Goal: Navigation & Orientation: Find specific page/section

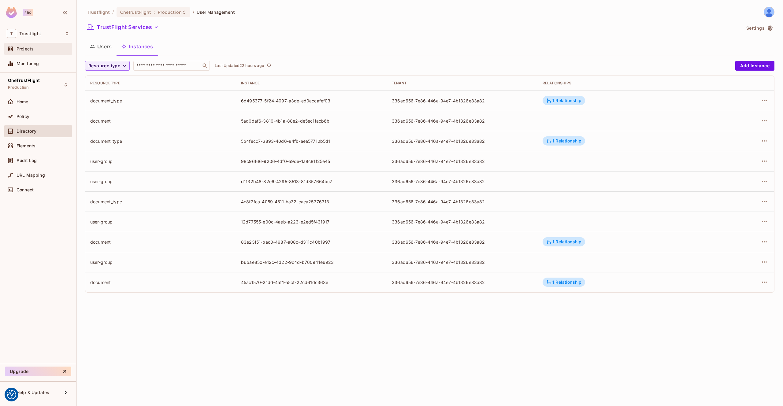
click at [39, 51] on div "Projects" at bounding box center [43, 49] width 53 height 5
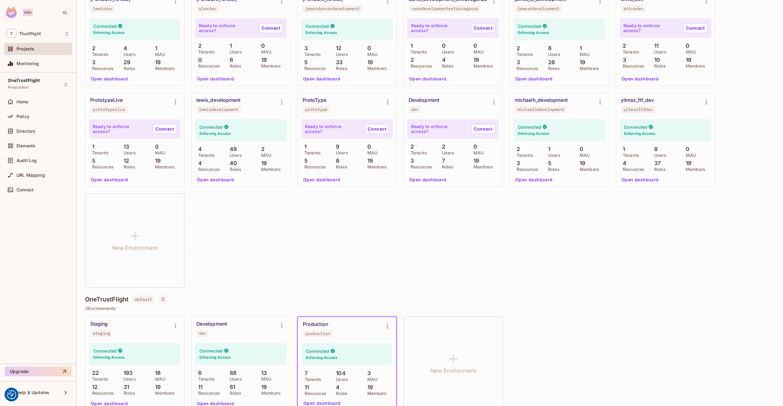
scroll to position [103, 0]
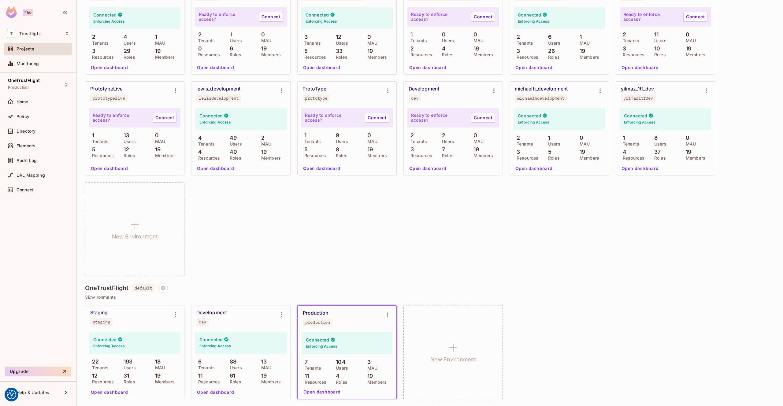
click at [226, 392] on button "Open dashboard" at bounding box center [216, 393] width 42 height 10
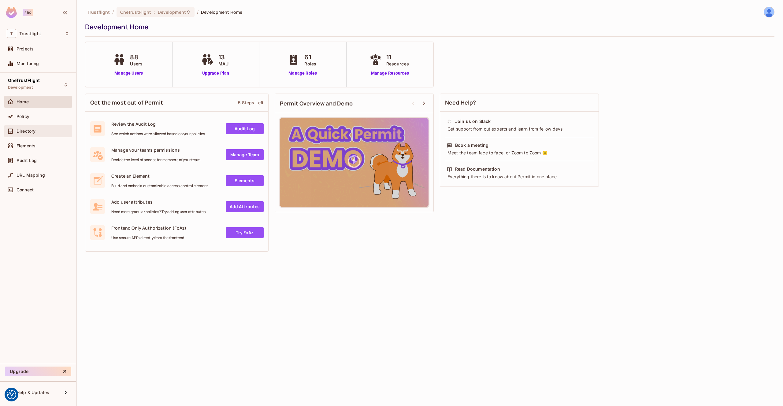
click at [39, 133] on div "Directory" at bounding box center [43, 131] width 53 height 5
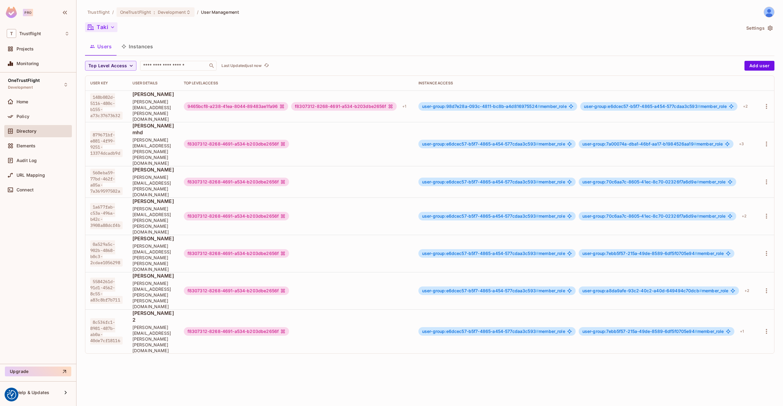
click at [114, 28] on icon "button" at bounding box center [113, 27] width 6 height 6
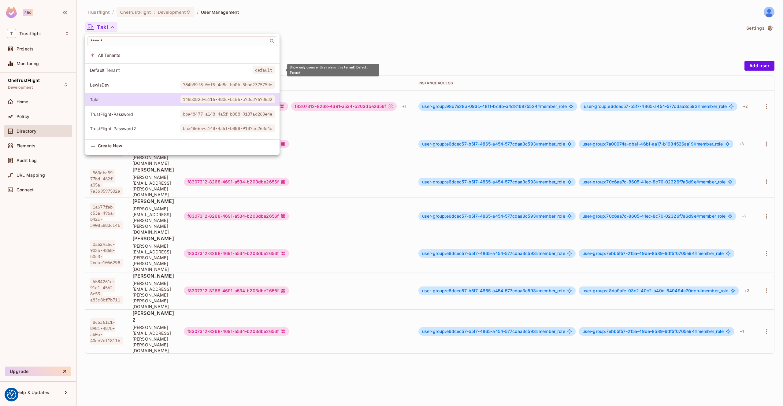
click at [137, 73] on span "Default Tenant" at bounding box center [171, 70] width 163 height 6
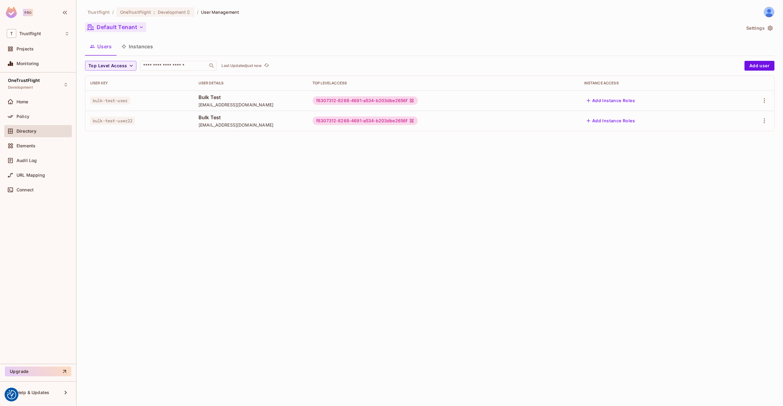
click at [137, 31] on button "Default Tenant" at bounding box center [115, 27] width 61 height 10
click at [138, 25] on button "Default Tenant" at bounding box center [115, 27] width 61 height 10
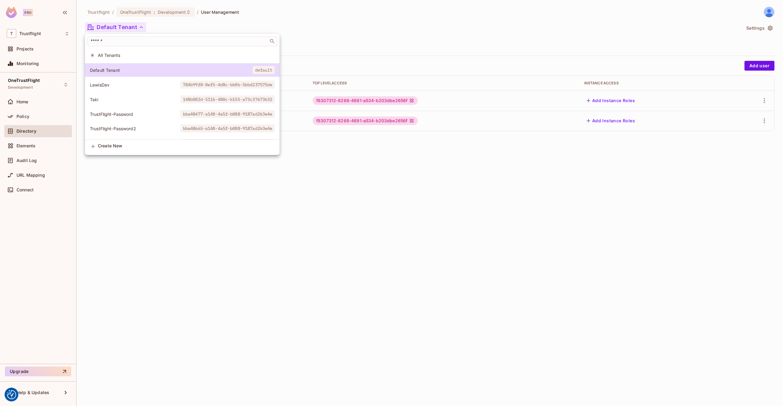
drag, startPoint x: 219, startPoint y: 197, endPoint x: 221, endPoint y: 193, distance: 4.5
click at [219, 196] on div at bounding box center [391, 203] width 783 height 406
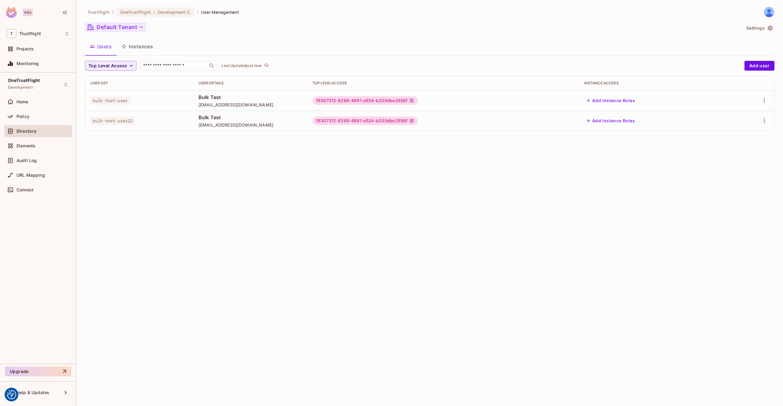
click at [140, 26] on icon "button" at bounding box center [141, 27] width 6 height 6
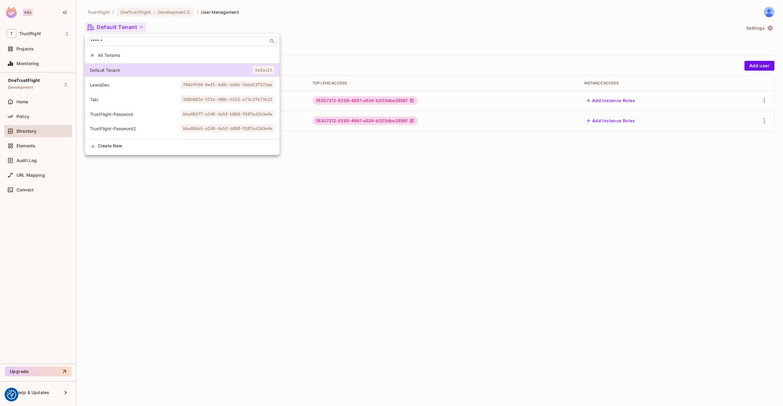
click at [141, 27] on div at bounding box center [391, 203] width 783 height 406
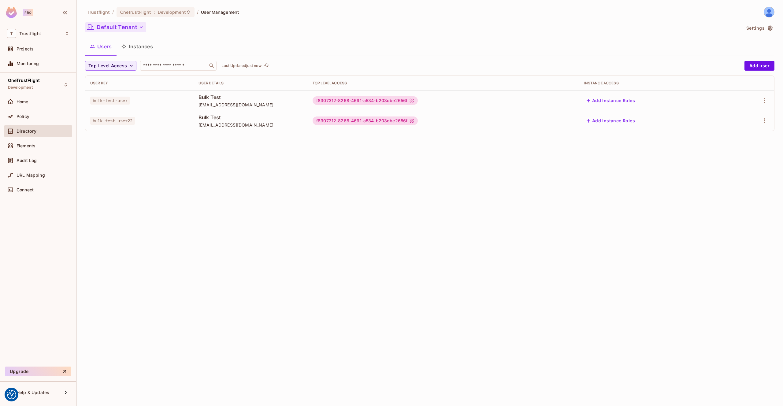
click at [144, 28] on icon "button" at bounding box center [141, 27] width 6 height 6
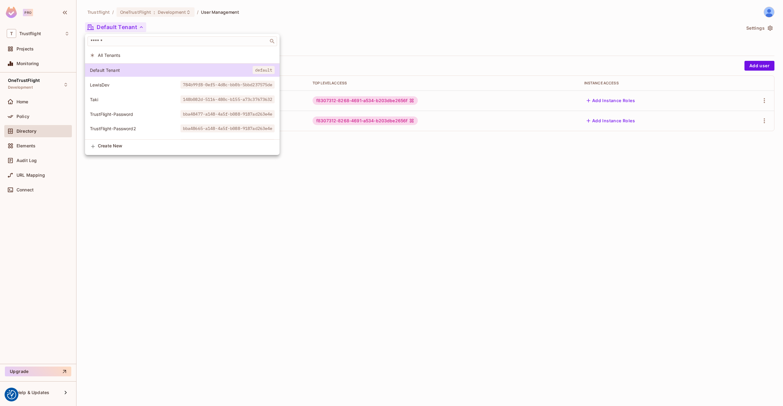
click at [145, 27] on div at bounding box center [391, 203] width 783 height 406
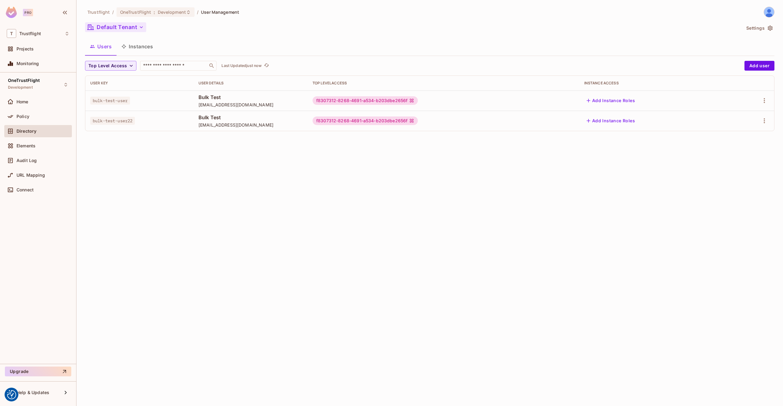
click at [145, 27] on button "Default Tenant" at bounding box center [115, 27] width 61 height 10
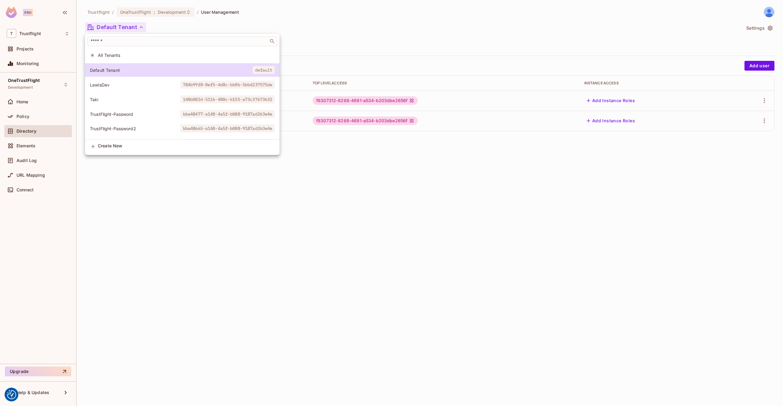
click at [185, 27] on div at bounding box center [391, 203] width 783 height 406
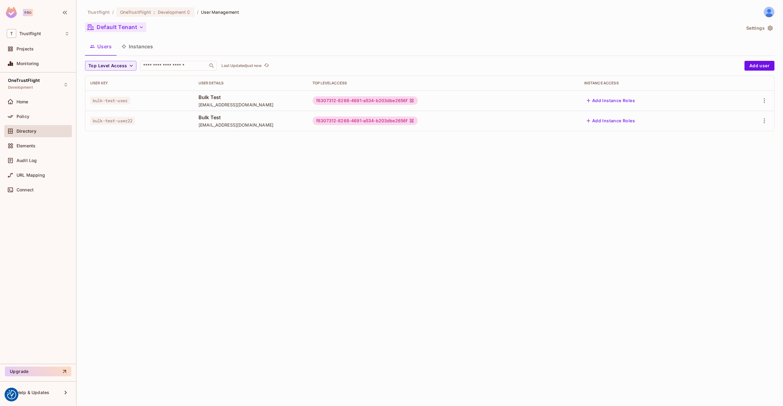
click at [138, 27] on button "Default Tenant" at bounding box center [115, 27] width 61 height 10
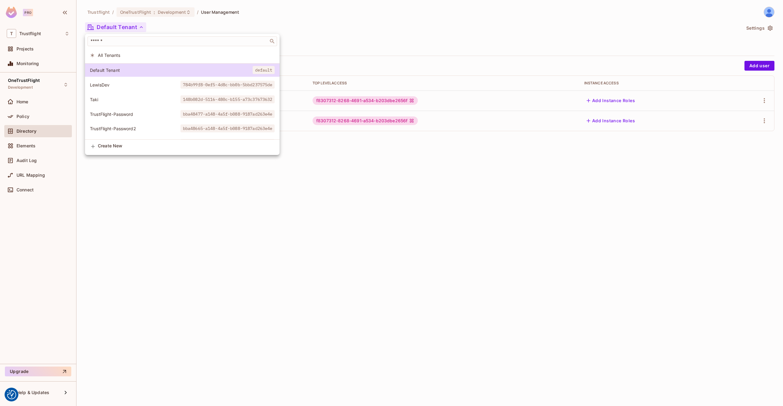
scroll to position [12, 0]
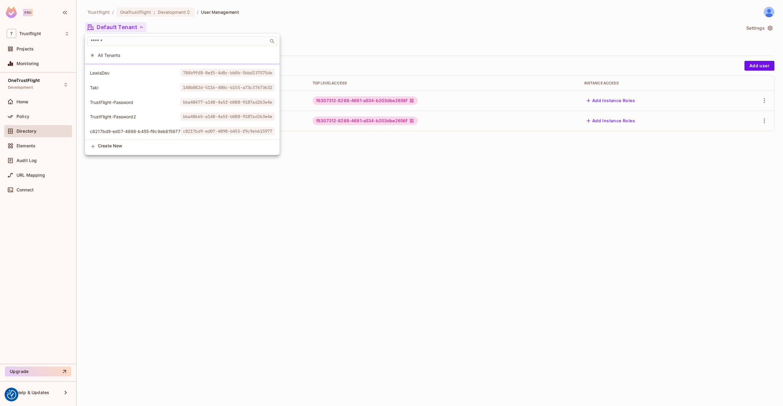
click at [153, 131] on span "c8217bd9-ed07-4898-b455-f9c9eb615977" at bounding box center [135, 132] width 91 height 6
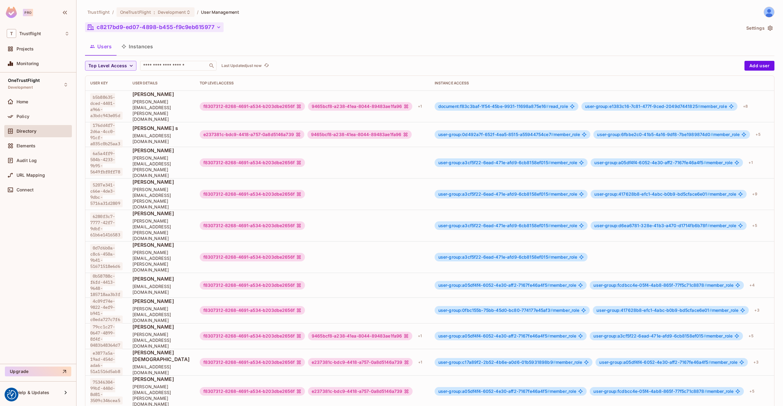
click at [159, 26] on button "c8217bd9-ed07-4898-b455-f9c9eb615977" at bounding box center [154, 27] width 139 height 10
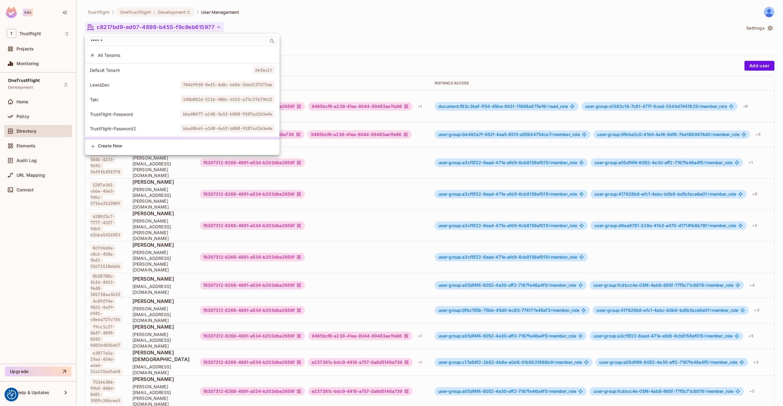
click at [144, 68] on span "Default Tenant" at bounding box center [171, 70] width 163 height 6
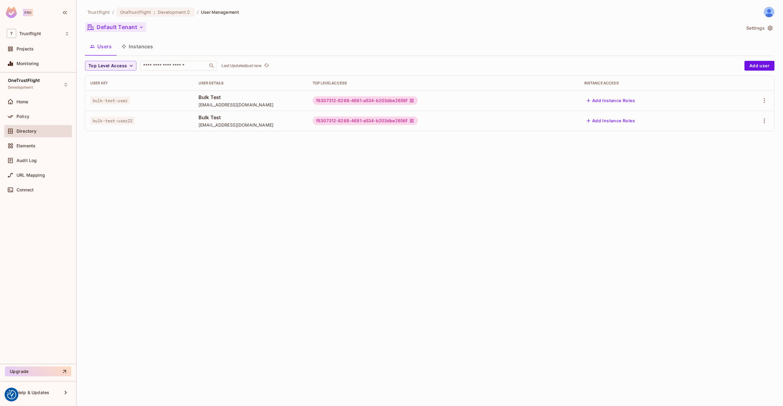
click at [128, 28] on button "Default Tenant" at bounding box center [115, 27] width 61 height 10
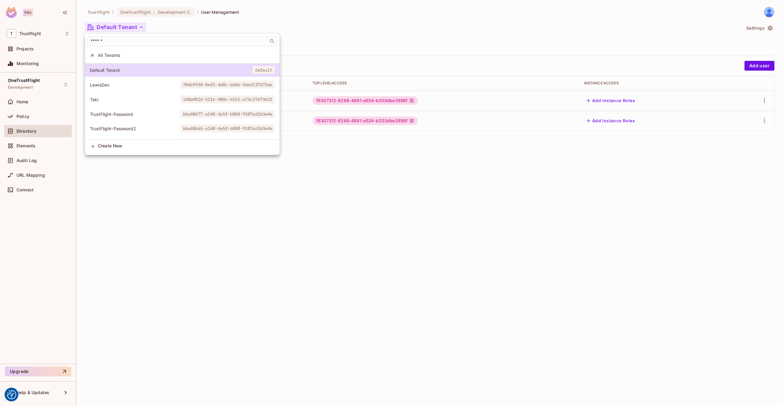
click at [127, 88] on li "LewisDev 784b99f8-0ef5-4d8c-bb0b-5bbd237575de" at bounding box center [182, 84] width 195 height 13
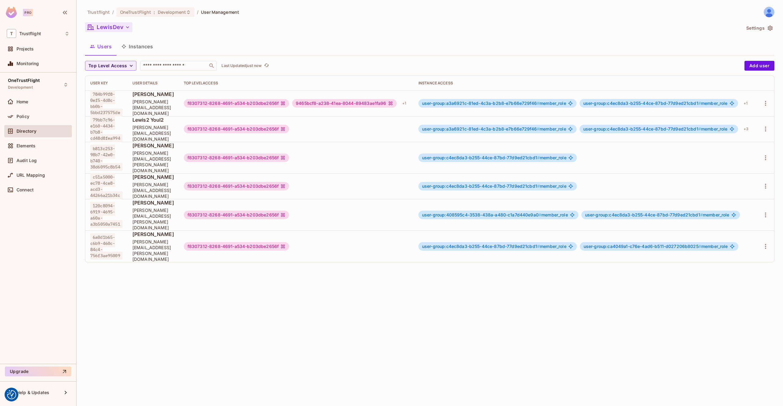
click at [123, 27] on button "LewisDev" at bounding box center [108, 27] width 47 height 10
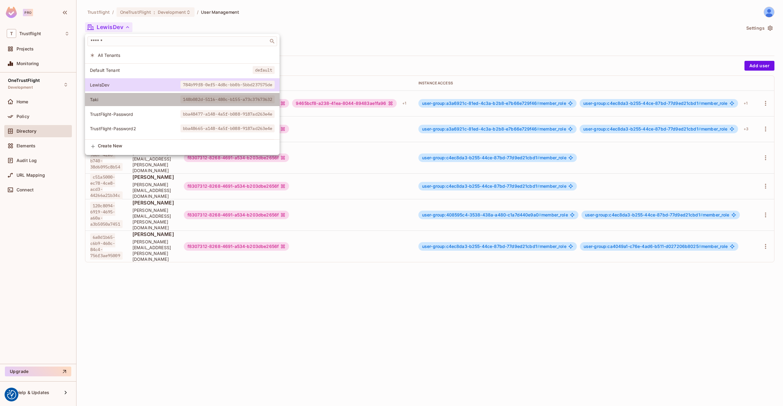
click at [123, 99] on span "Taki" at bounding box center [135, 100] width 91 height 6
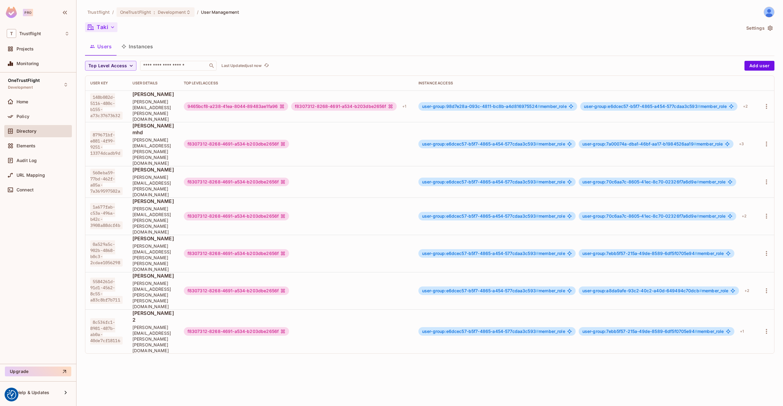
click at [107, 24] on button "Taki" at bounding box center [101, 27] width 32 height 10
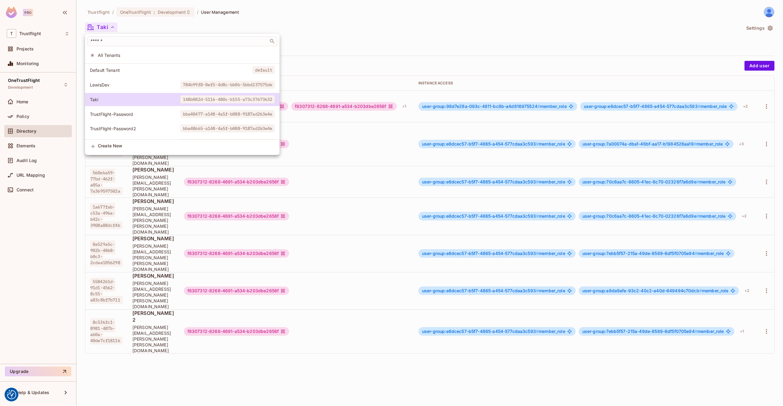
click at [126, 110] on li "TrustFlight-Password [SECURITY_DATA]" at bounding box center [182, 114] width 195 height 13
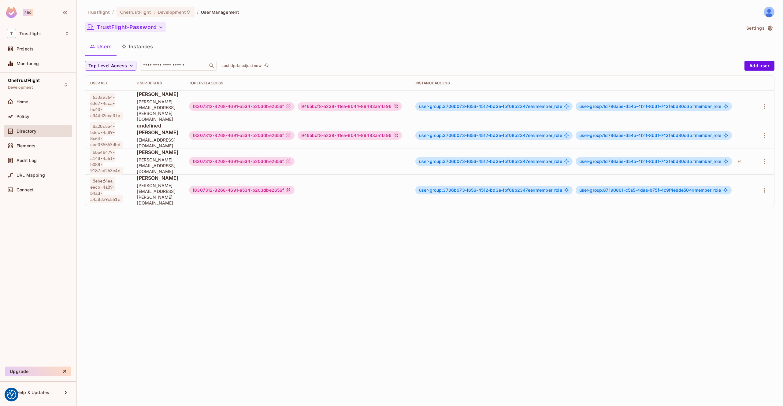
click at [126, 29] on button "TrustFlight-Password" at bounding box center [125, 27] width 81 height 10
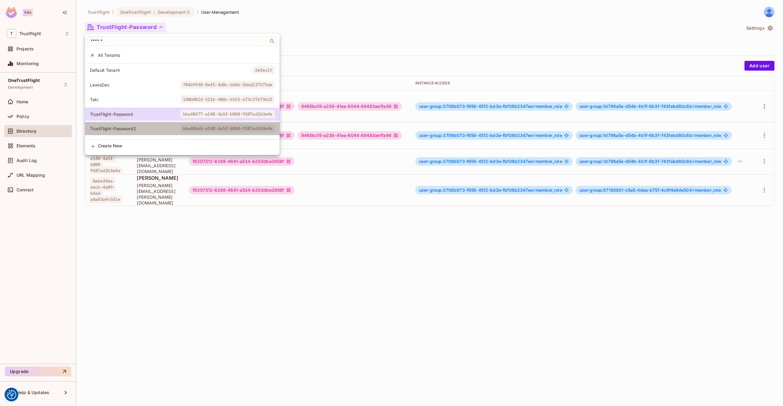
click at [160, 124] on li "TrustFlight-Password2 bba48665-a148-4a5f-b088-9187ad263e4e" at bounding box center [182, 128] width 195 height 13
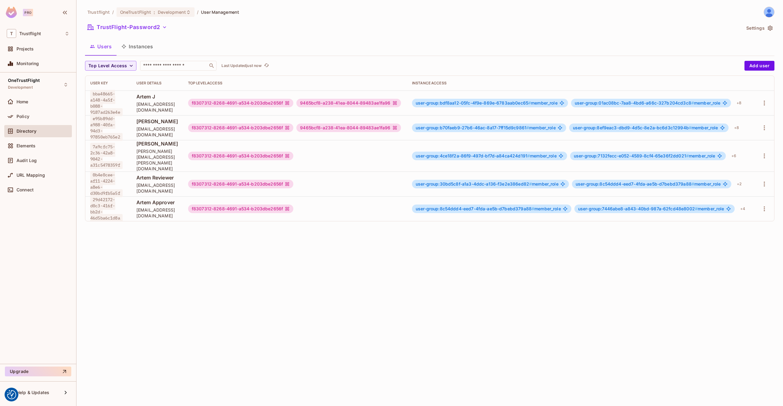
click at [140, 35] on div "Trustflight / OneTrustFlight : Development / User Management TrustFlight-Passwo…" at bounding box center [430, 117] width 690 height 220
click at [143, 32] on button "TrustFlight-Password2" at bounding box center [127, 27] width 84 height 10
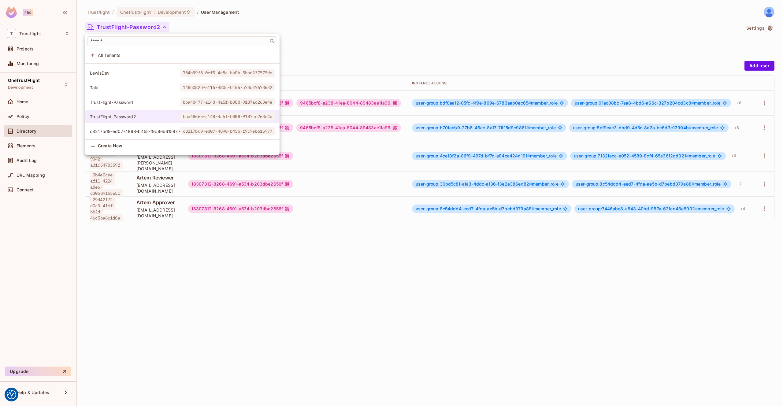
scroll to position [0, 0]
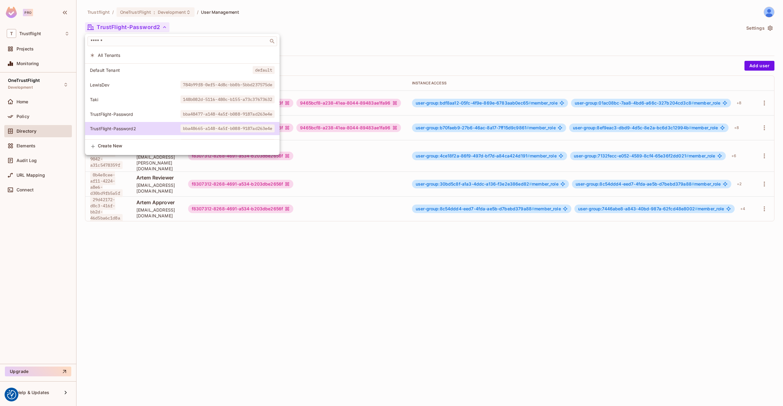
click at [132, 70] on span "Default Tenant" at bounding box center [171, 70] width 163 height 6
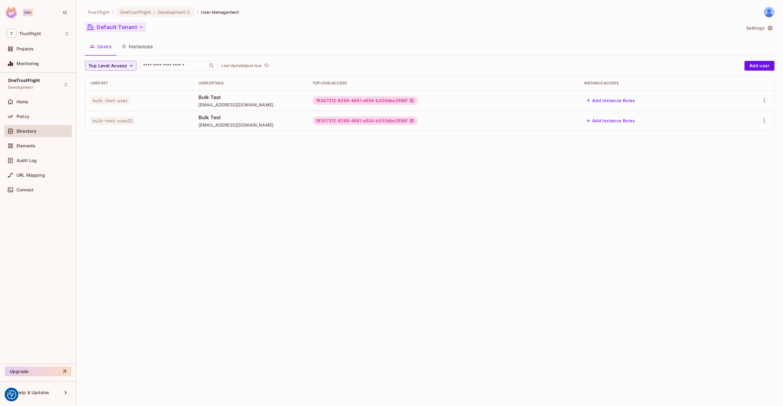
click at [133, 29] on button "Default Tenant" at bounding box center [115, 27] width 61 height 10
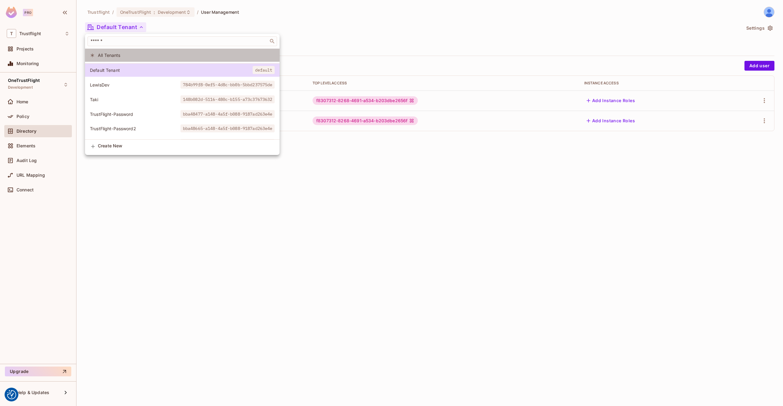
click at [130, 57] on span "All Tenants" at bounding box center [186, 55] width 177 height 6
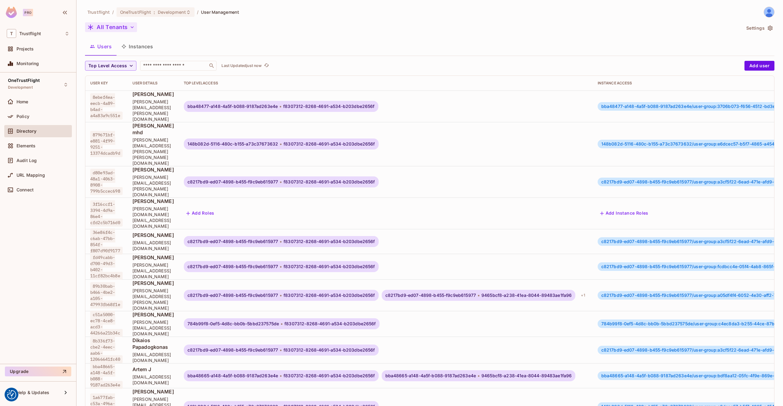
click at [121, 26] on button "All Tenants" at bounding box center [111, 27] width 52 height 10
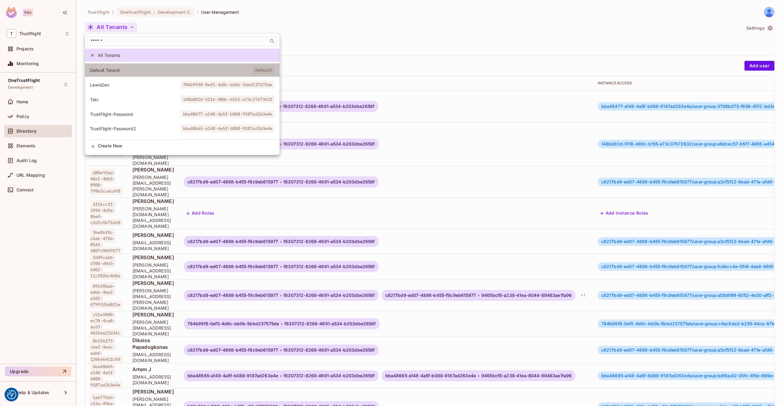
click at [124, 73] on span "Default Tenant" at bounding box center [171, 70] width 163 height 6
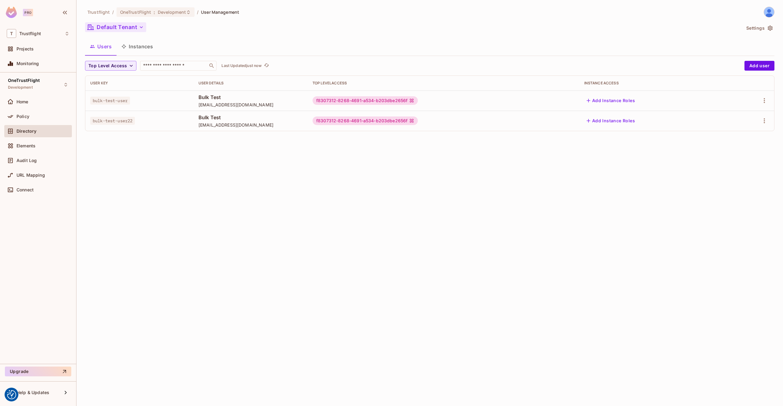
click at [128, 31] on button "Default Tenant" at bounding box center [115, 27] width 61 height 10
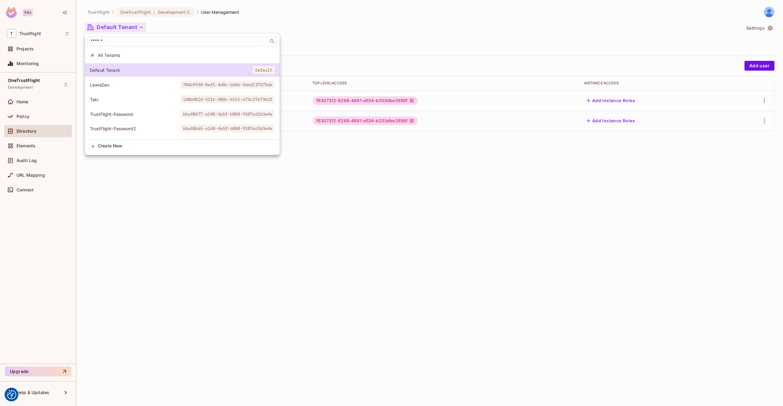
click at [118, 243] on div at bounding box center [391, 203] width 783 height 406
